Goal: Information Seeking & Learning: Learn about a topic

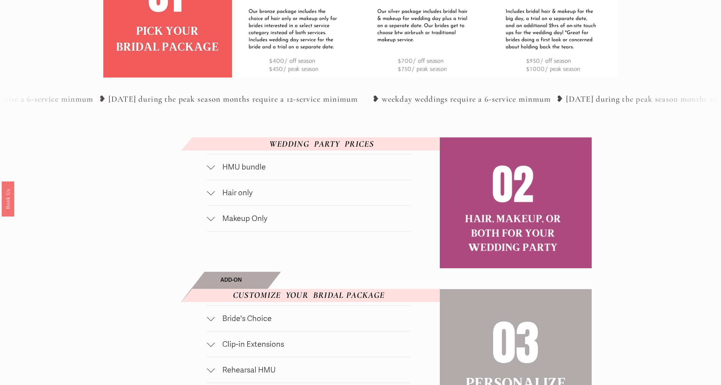
scroll to position [335, 0]
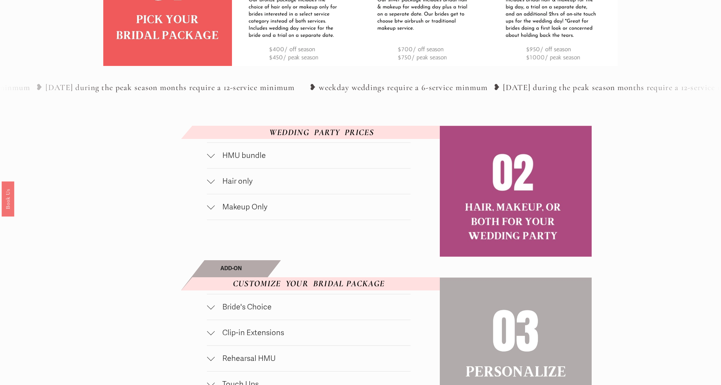
click at [258, 155] on span "HMU bundle" at bounding box center [313, 155] width 196 height 9
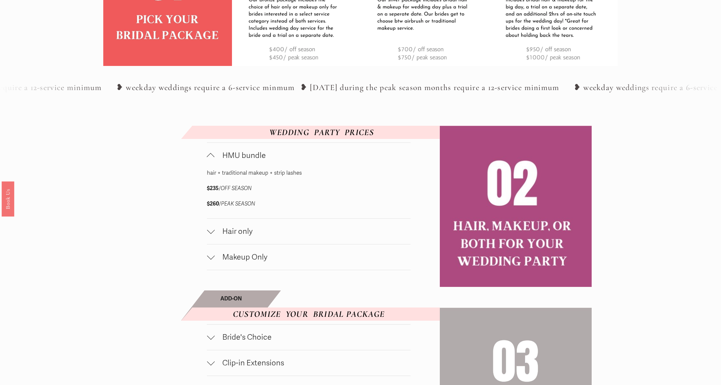
click at [284, 233] on span "Hair only" at bounding box center [313, 231] width 196 height 9
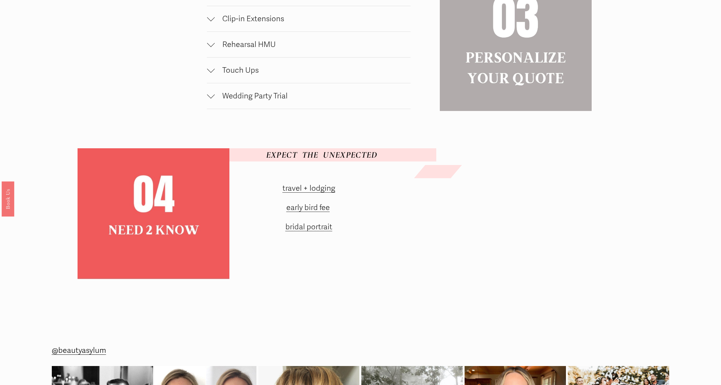
scroll to position [716, 0]
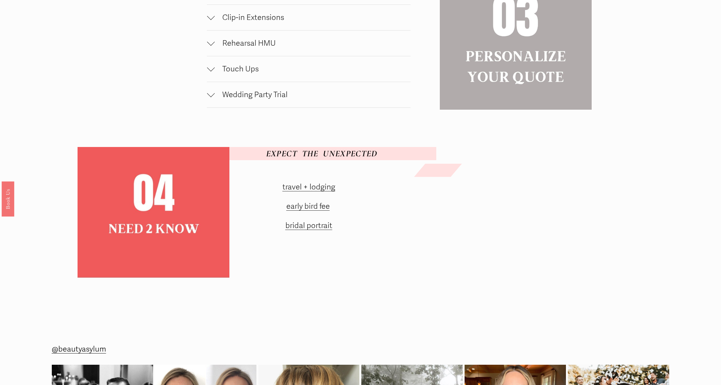
click at [317, 186] on link "travel + lodging" at bounding box center [308, 186] width 53 height 9
click at [307, 208] on link "early bird fee" at bounding box center [307, 206] width 43 height 9
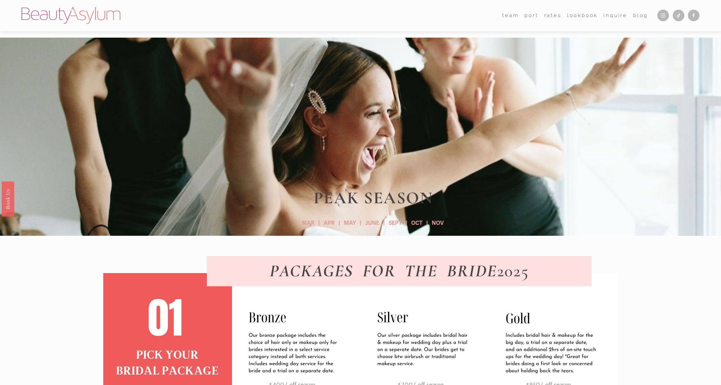
scroll to position [0, 0]
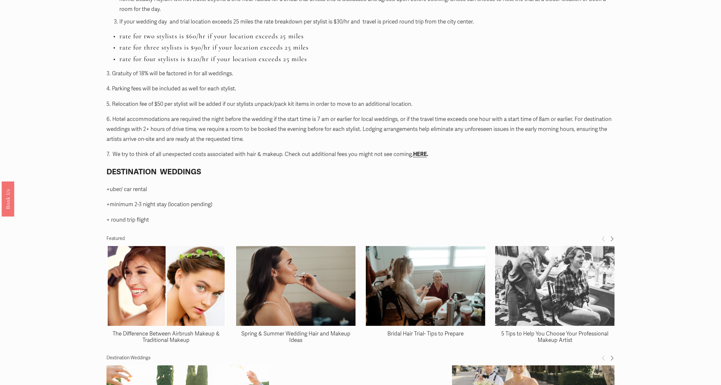
scroll to position [752, 0]
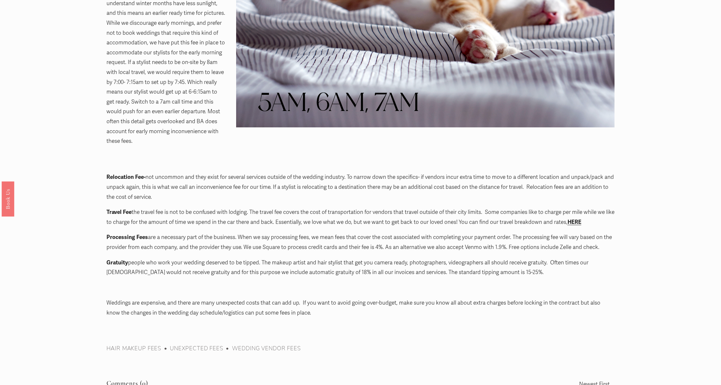
scroll to position [567, 0]
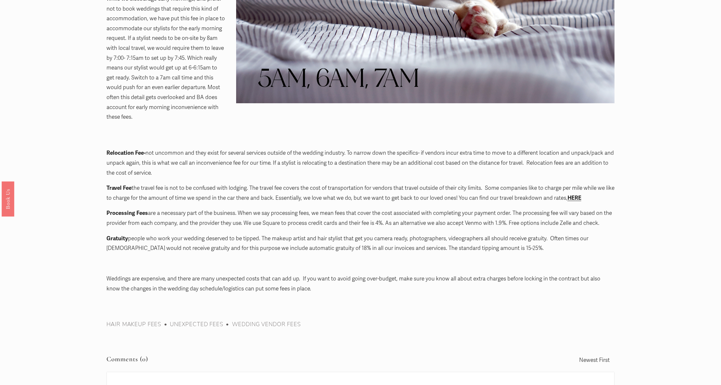
drag, startPoint x: 583, startPoint y: 179, endPoint x: 606, endPoint y: 179, distance: 23.2
click at [581, 195] on strong "HERE" at bounding box center [574, 198] width 14 height 7
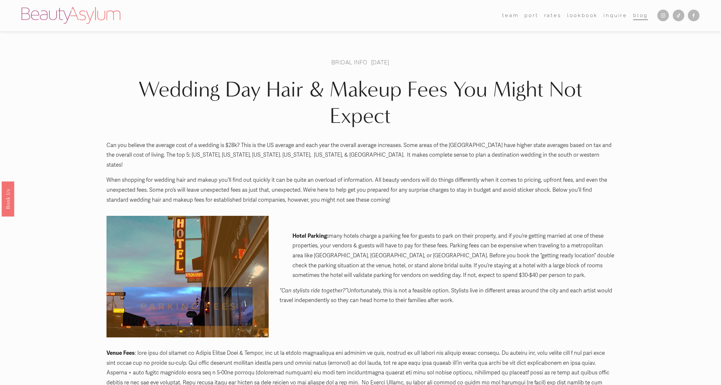
scroll to position [0, 0]
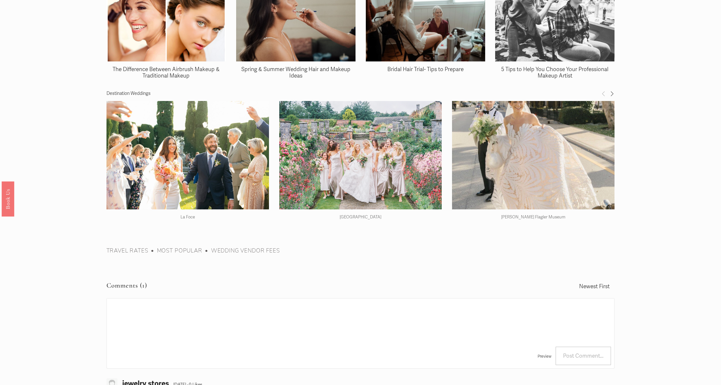
scroll to position [1014, 0]
